Goal: Information Seeking & Learning: Learn about a topic

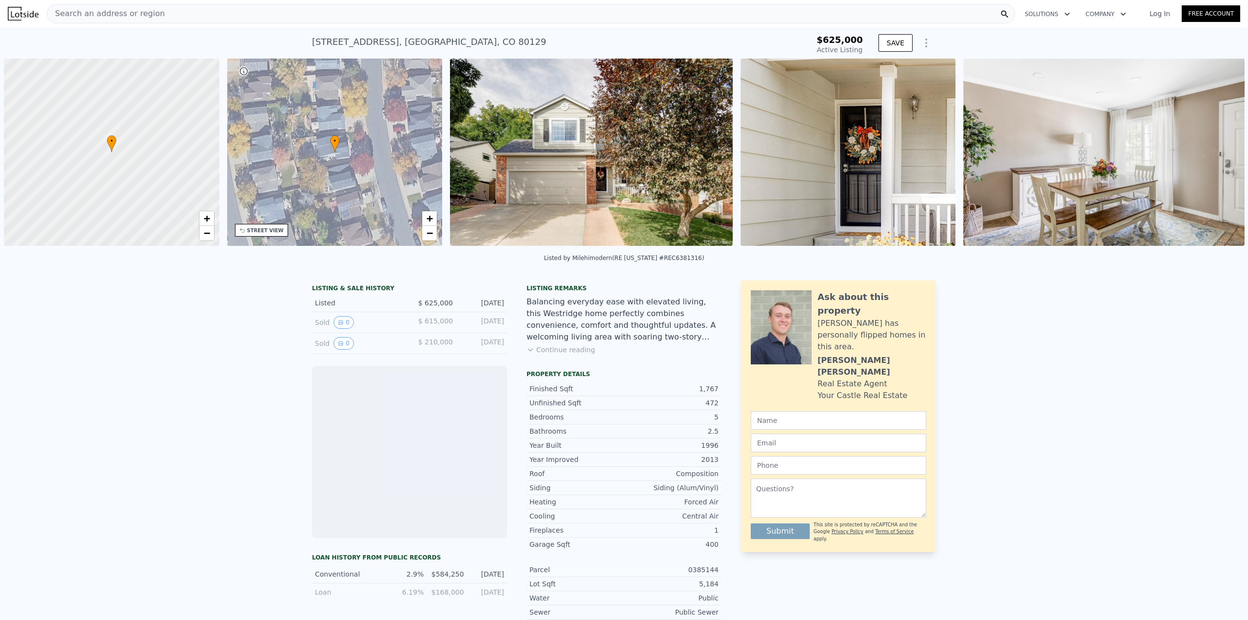
scroll to position [0, 4]
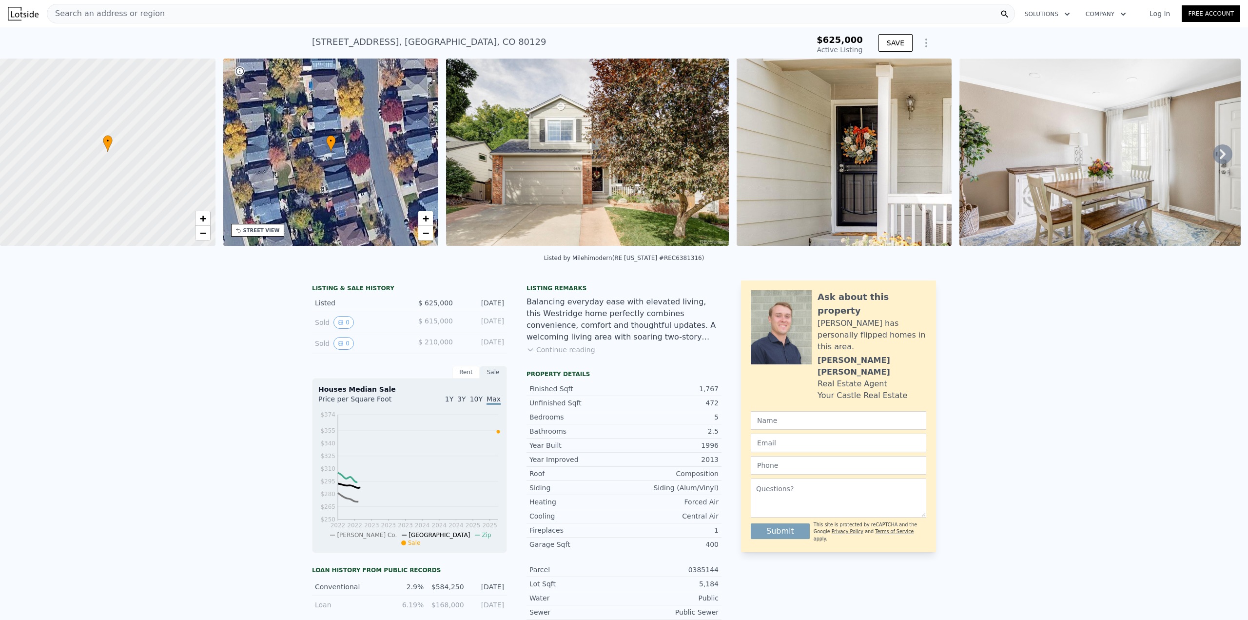
click at [528, 353] on icon at bounding box center [530, 350] width 8 height 8
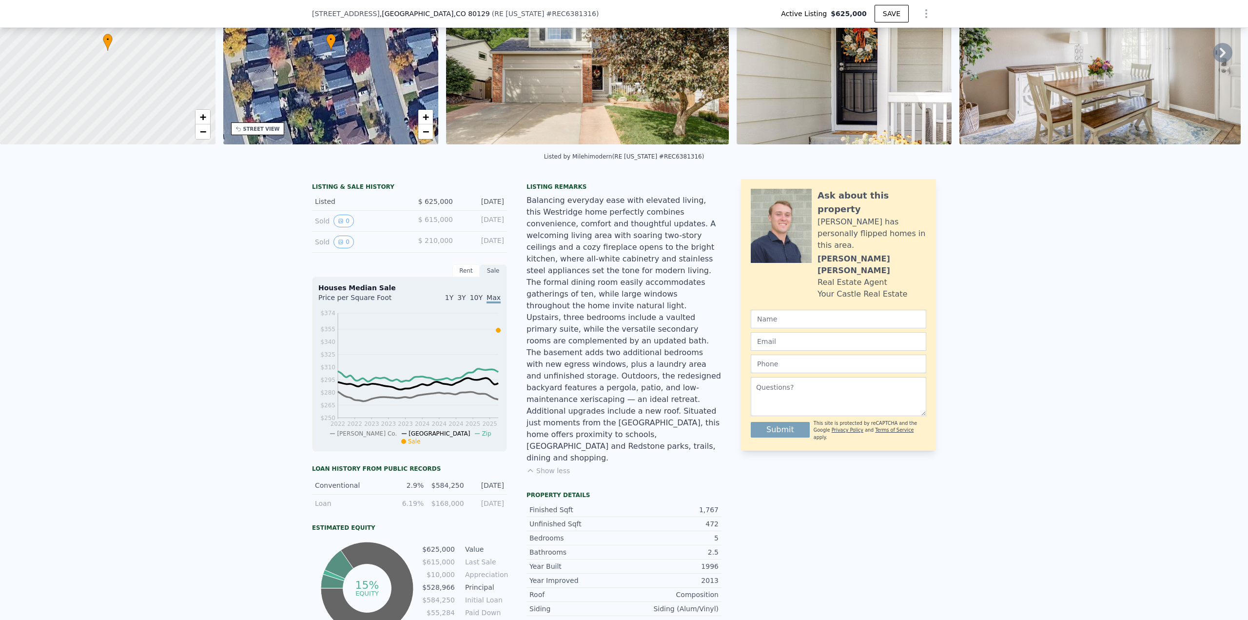
scroll to position [94, 0]
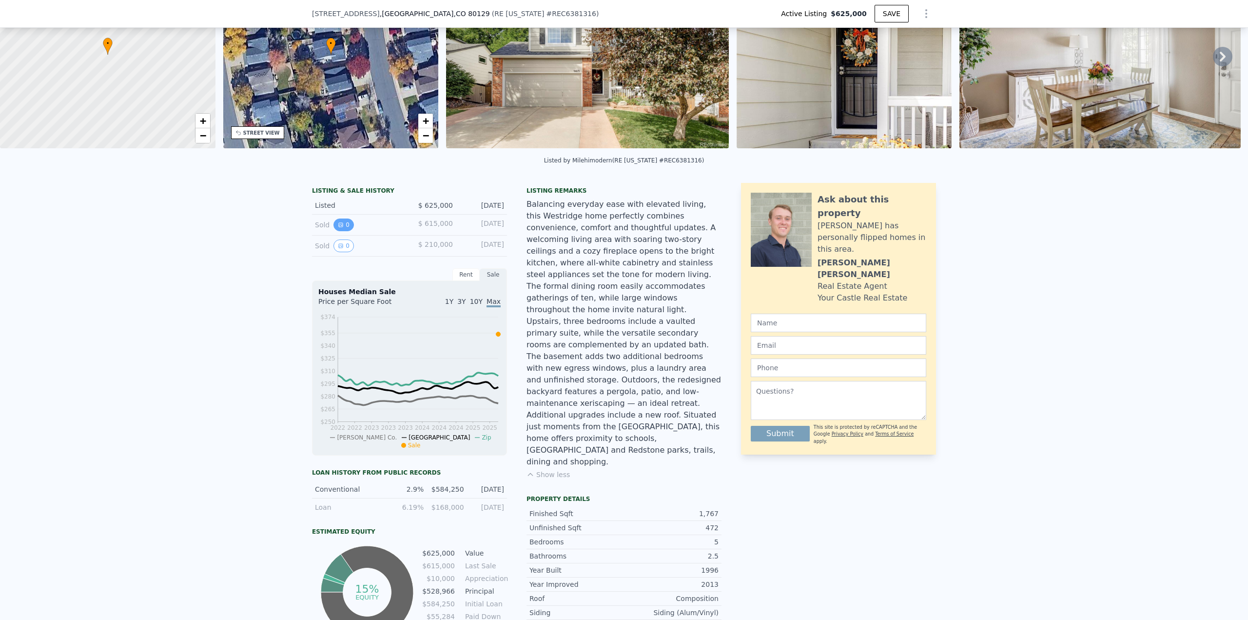
click at [335, 228] on button "0" at bounding box center [343, 224] width 20 height 13
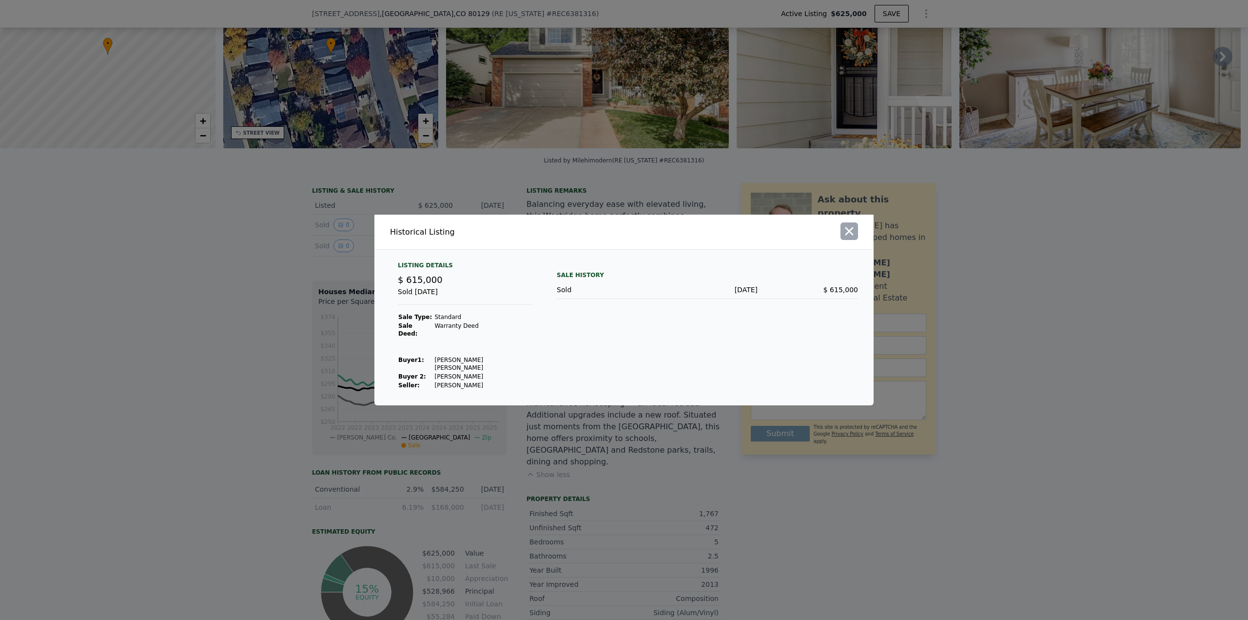
click at [844, 238] on icon "button" at bounding box center [849, 231] width 14 height 14
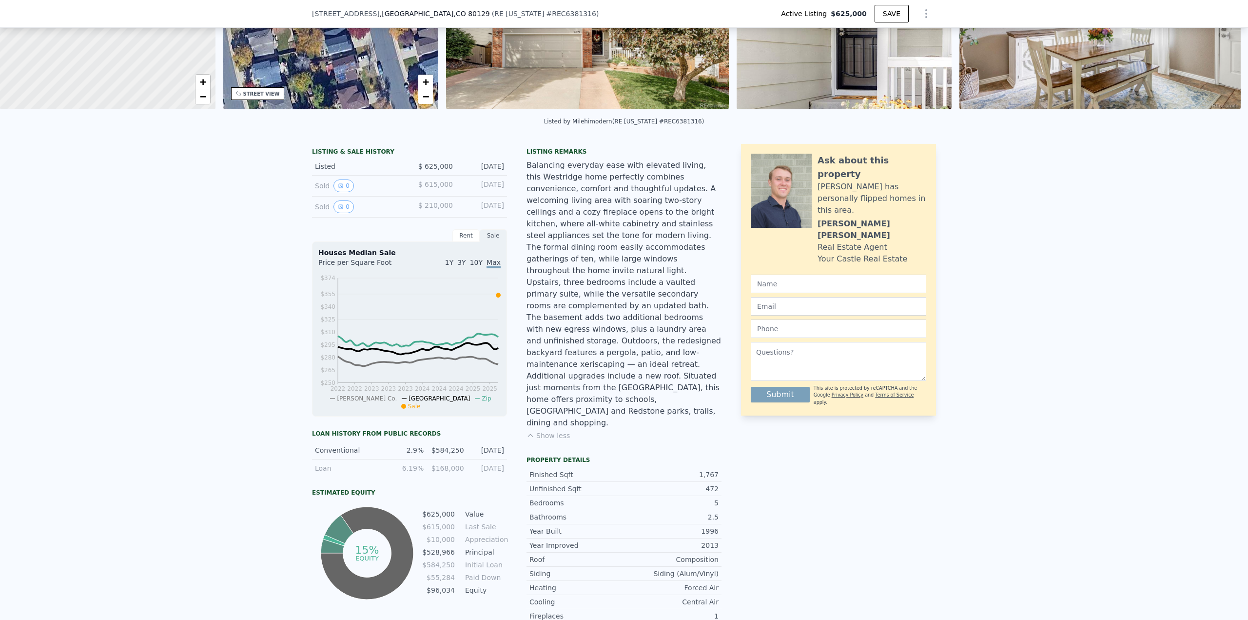
scroll to position [289, 0]
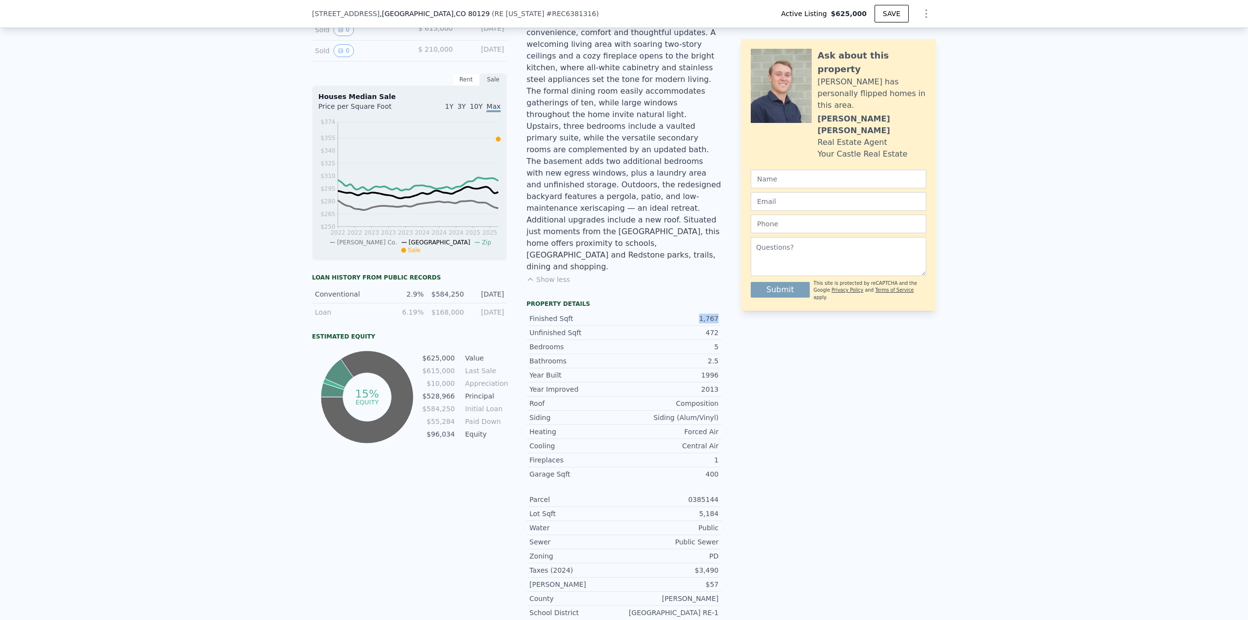
drag, startPoint x: 701, startPoint y: 266, endPoint x: 718, endPoint y: 268, distance: 17.2
click at [718, 268] on div "LISTING & SALE HISTORY Listed $ 625,000 [DATE] Sold 0 $ 615,000 [DATE] Sold 0 $…" at bounding box center [624, 387] width 624 height 799
click at [794, 354] on div "Ask about this property [PERSON_NAME] has personally flipped homes in this area…" at bounding box center [838, 387] width 195 height 799
drag, startPoint x: 712, startPoint y: 278, endPoint x: 705, endPoint y: 278, distance: 6.8
click at [705, 326] on div "Unfinished Sqft 472" at bounding box center [623, 333] width 195 height 14
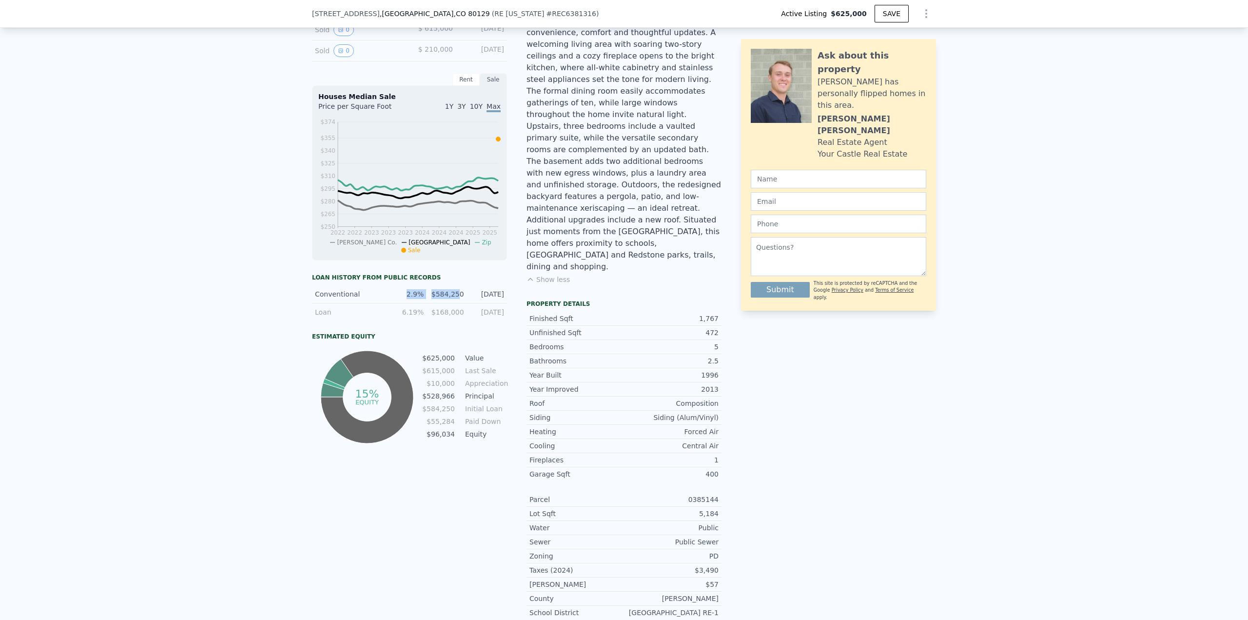
drag, startPoint x: 458, startPoint y: 299, endPoint x: 399, endPoint y: 299, distance: 59.0
click at [399, 299] on div "Conventional 2.9% $584,250 [DATE]" at bounding box center [409, 294] width 195 height 18
click at [470, 340] on div "Estimated Equity" at bounding box center [409, 336] width 195 height 8
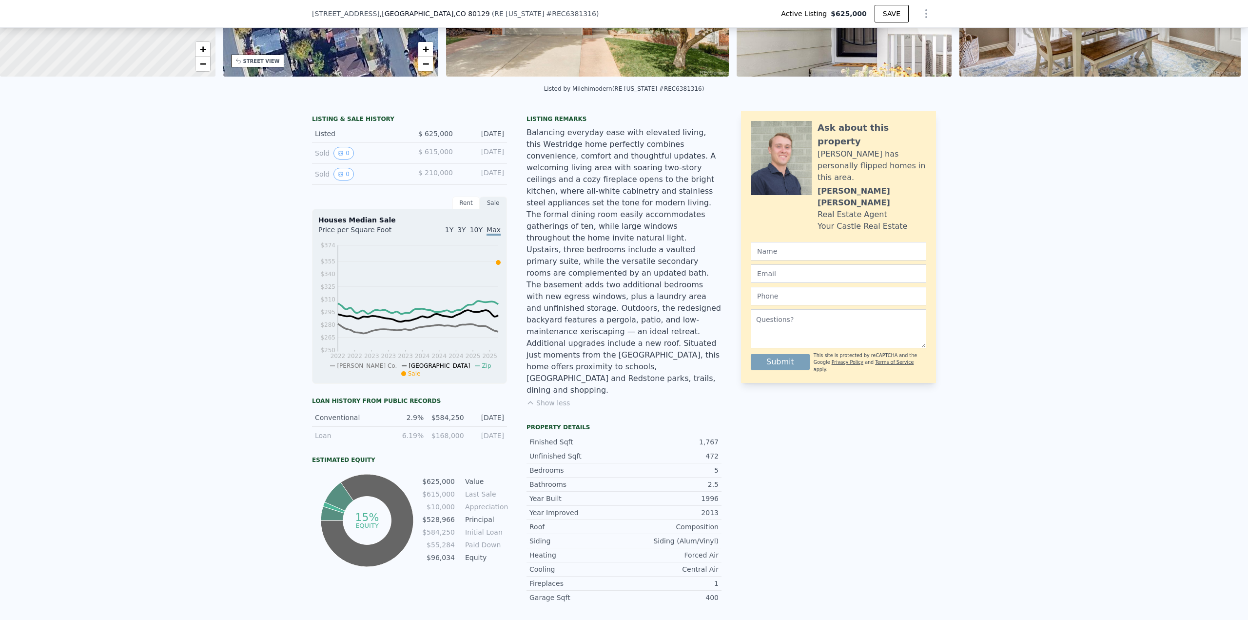
scroll to position [100, 0]
